Goal: Task Accomplishment & Management: Use online tool/utility

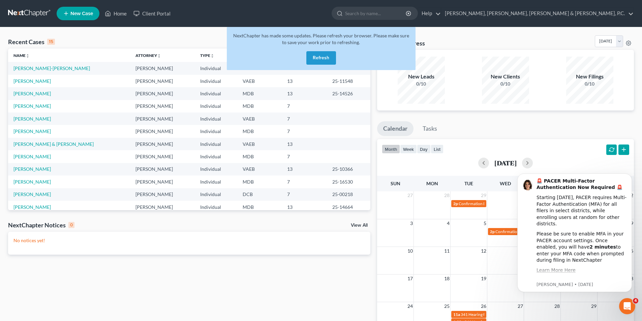
drag, startPoint x: 323, startPoint y: 56, endPoint x: 335, endPoint y: 56, distance: 12.8
click at [323, 56] on button "Refresh" at bounding box center [321, 57] width 30 height 13
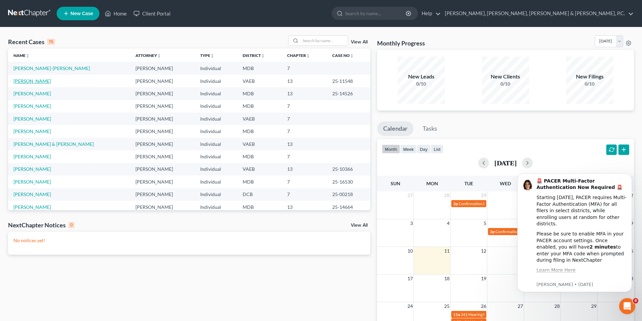
click at [51, 81] on link "[PERSON_NAME]" at bounding box center [31, 81] width 37 height 6
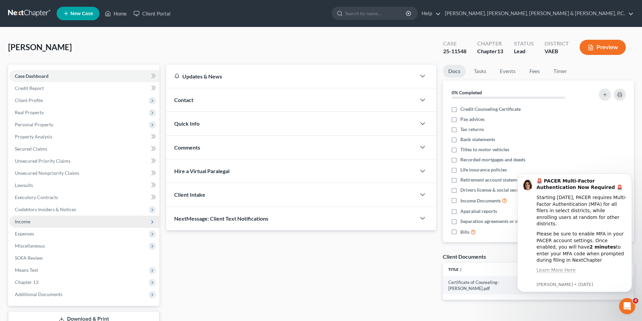
click at [26, 219] on span "Income" at bounding box center [22, 222] width 15 height 6
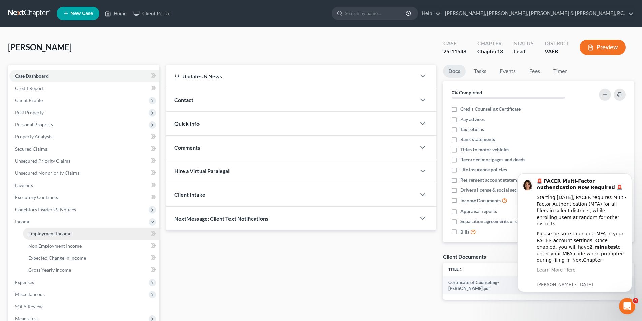
click at [37, 233] on span "Employment Income" at bounding box center [49, 234] width 43 height 6
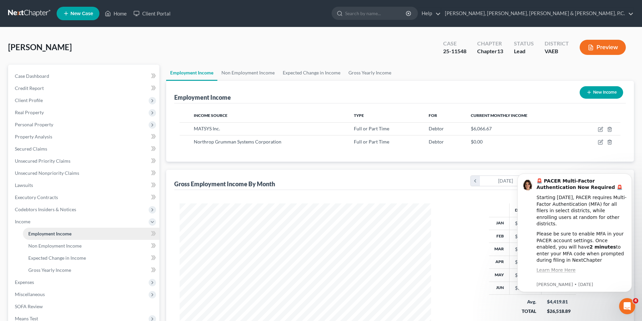
scroll to position [126, 265]
click at [234, 70] on link "Non Employment Income" at bounding box center [247, 73] width 61 height 16
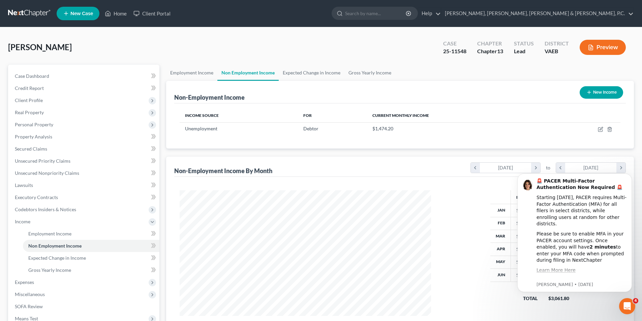
scroll to position [126, 265]
click at [201, 70] on link "Employment Income" at bounding box center [191, 73] width 51 height 16
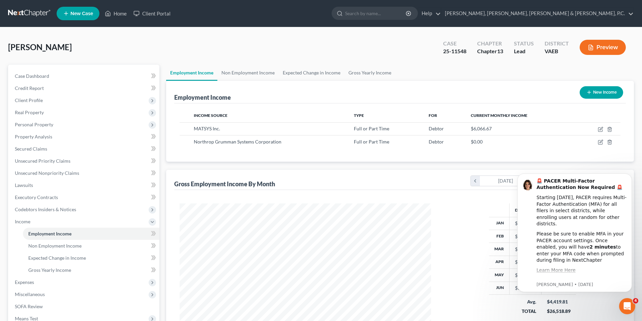
scroll to position [126, 265]
click at [122, 15] on link "Home" at bounding box center [115, 13] width 29 height 12
